Goal: Task Accomplishment & Management: Manage account settings

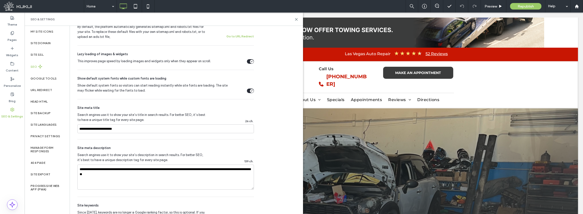
scroll to position [221, 0]
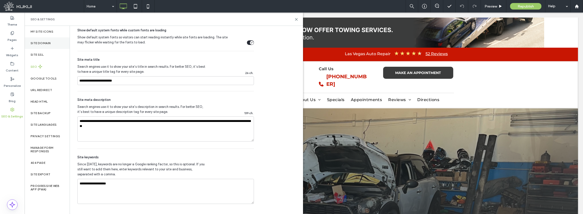
click at [37, 42] on label "Site Domain" at bounding box center [41, 43] width 20 height 4
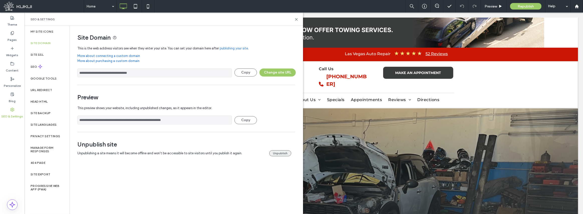
click at [279, 154] on button "Unpublish" at bounding box center [280, 153] width 22 height 6
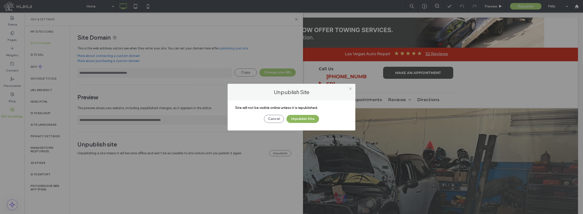
click at [306, 118] on button "Unpublish Site" at bounding box center [302, 119] width 33 height 8
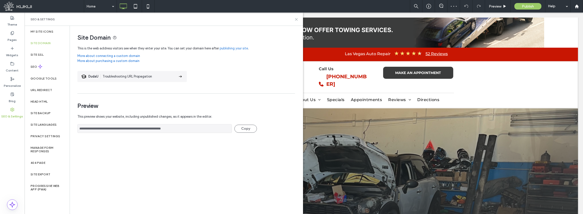
click at [296, 19] on use at bounding box center [296, 19] width 2 height 2
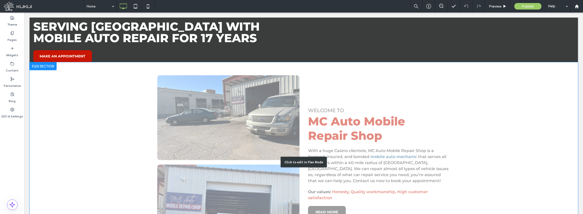
scroll to position [0, 0]
